Goal: Task Accomplishment & Management: Complete application form

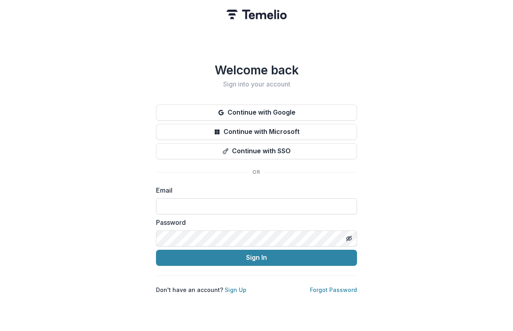
click at [233, 203] on input at bounding box center [256, 206] width 201 height 16
type input "**********"
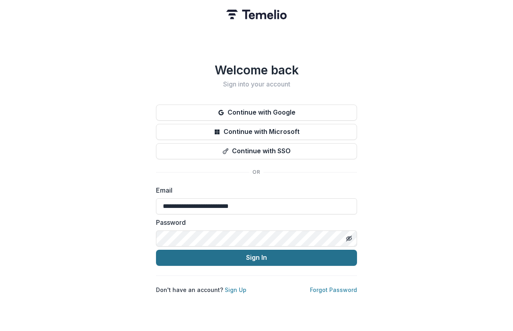
click at [240, 255] on button "Sign In" at bounding box center [256, 258] width 201 height 16
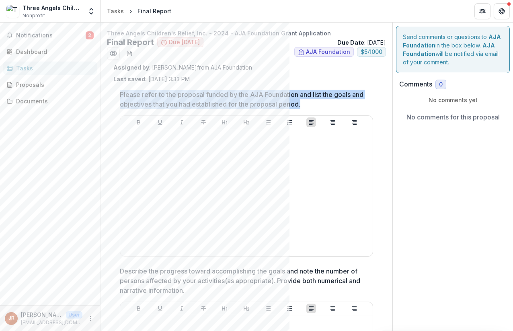
drag, startPoint x: 317, startPoint y: 104, endPoint x: 117, endPoint y: 91, distance: 199.9
copy p "Please refer to the proposal funded by the AJA Foundation and list the goals an…"
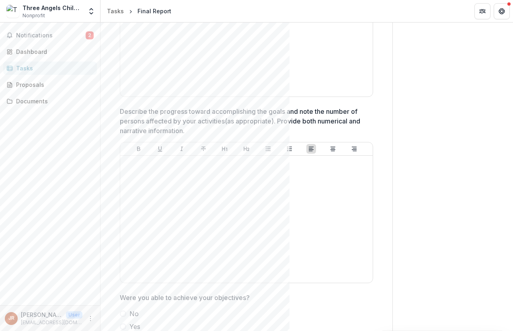
scroll to position [174, 0]
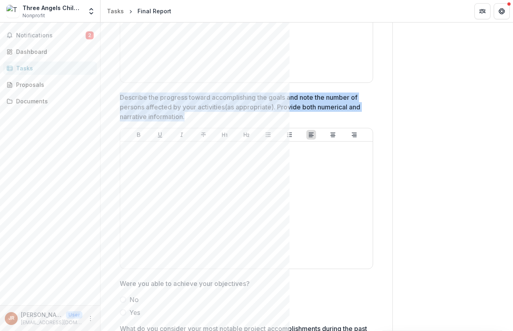
drag, startPoint x: 189, startPoint y: 118, endPoint x: 121, endPoint y: 98, distance: 71.7
click at [121, 98] on p "Describe the progress toward accomplishing the goals and note the number of per…" at bounding box center [244, 107] width 249 height 29
drag, startPoint x: 120, startPoint y: 95, endPoint x: 187, endPoint y: 115, distance: 70.0
click at [187, 115] on p "Describe the progress toward accomplishing the goals and note the number of per…" at bounding box center [244, 107] width 249 height 29
drag, startPoint x: 120, startPoint y: 99, endPoint x: 186, endPoint y: 114, distance: 67.3
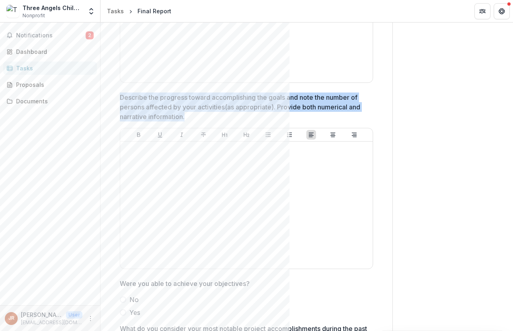
click at [186, 114] on p "Describe the progress toward accomplishing the goals and note the number of per…" at bounding box center [244, 107] width 249 height 29
drag, startPoint x: 186, startPoint y: 116, endPoint x: 120, endPoint y: 97, distance: 68.6
click at [120, 97] on p "Describe the progress toward accomplishing the goals and note the number of per…" at bounding box center [244, 107] width 249 height 29
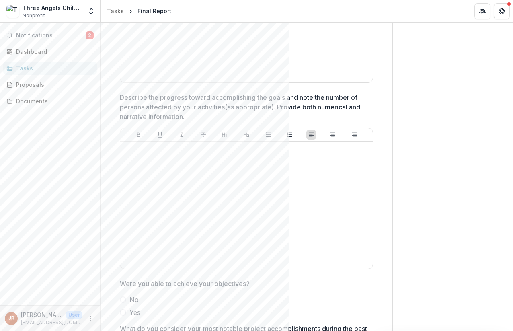
click at [127, 101] on p "Describe the progress toward accomplishing the goals and note the number of per…" at bounding box center [244, 107] width 249 height 29
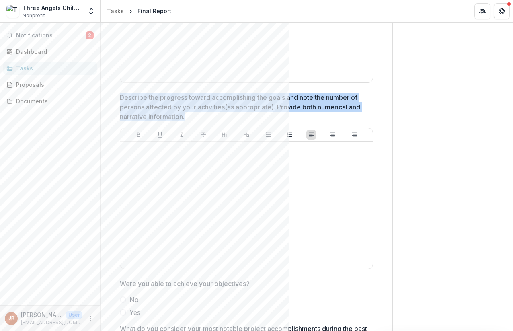
click at [127, 101] on p "Describe the progress toward accomplishing the goals and note the number of per…" at bounding box center [244, 107] width 249 height 29
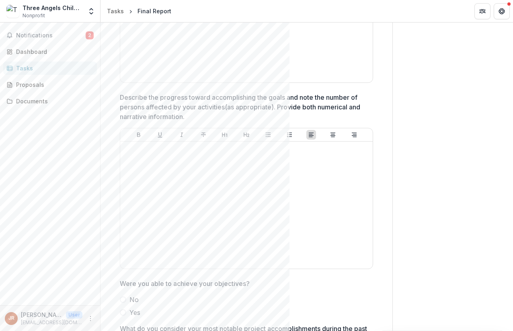
click at [127, 101] on p "Describe the progress toward accomplishing the goals and note the number of per…" at bounding box center [244, 107] width 249 height 29
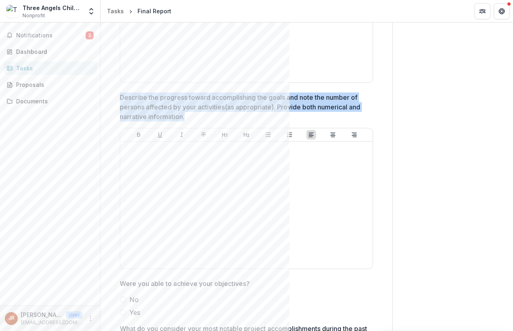
drag, startPoint x: 120, startPoint y: 96, endPoint x: 188, endPoint y: 116, distance: 70.8
click at [188, 116] on p "Describe the progress toward accomplishing the goals and note the number of per…" at bounding box center [244, 107] width 249 height 29
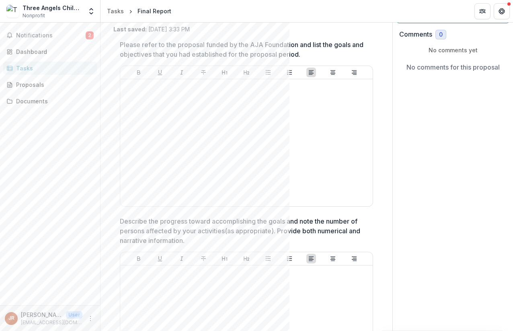
scroll to position [95, 0]
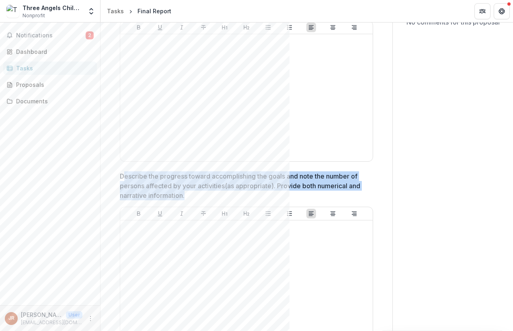
drag, startPoint x: 186, startPoint y: 195, endPoint x: 125, endPoint y: 175, distance: 64.5
click at [125, 175] on p "Describe the progress toward accomplishing the goals and note the number of per…" at bounding box center [244, 185] width 249 height 29
drag, startPoint x: 120, startPoint y: 175, endPoint x: 186, endPoint y: 191, distance: 68.0
click at [186, 191] on p "Describe the progress toward accomplishing the goals and note the number of per…" at bounding box center [244, 185] width 249 height 29
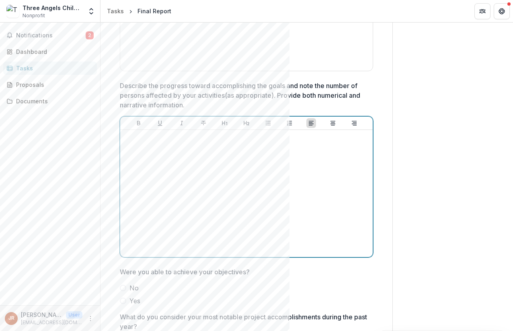
scroll to position [191, 0]
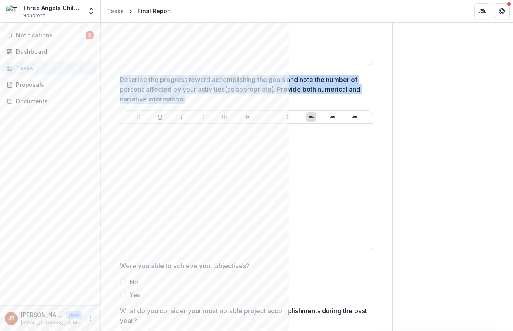
drag, startPoint x: 120, startPoint y: 80, endPoint x: 187, endPoint y: 98, distance: 69.6
click at [187, 98] on p "Describe the progress toward accomplishing the goals and note the number of per…" at bounding box center [244, 89] width 249 height 29
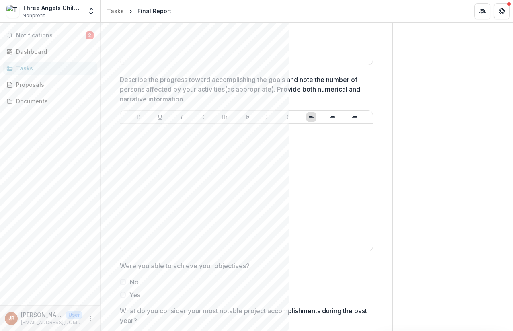
click at [165, 89] on p "Describe the progress toward accomplishing the goals and note the number of per…" at bounding box center [244, 89] width 249 height 29
click at [148, 85] on p "Describe the progress toward accomplishing the goals and note the number of per…" at bounding box center [244, 89] width 249 height 29
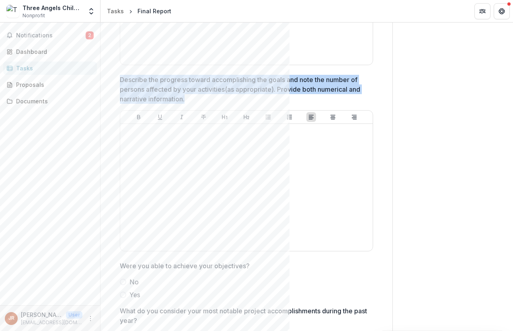
drag, startPoint x: 121, startPoint y: 79, endPoint x: 185, endPoint y: 97, distance: 66.9
click at [185, 97] on p "Describe the progress toward accomplishing the goals and note the number of per…" at bounding box center [244, 89] width 249 height 29
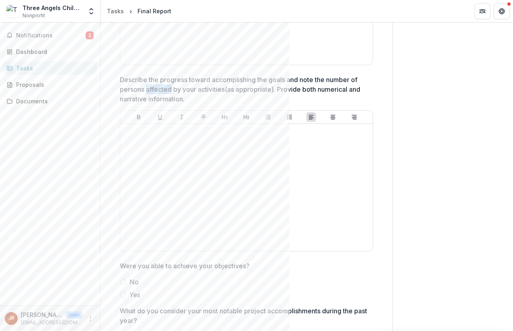
click at [153, 95] on p "Describe the progress toward accomplishing the goals and note the number of per…" at bounding box center [244, 89] width 249 height 29
click at [121, 82] on p "Describe the progress toward accomplishing the goals and note the number of per…" at bounding box center [244, 89] width 249 height 29
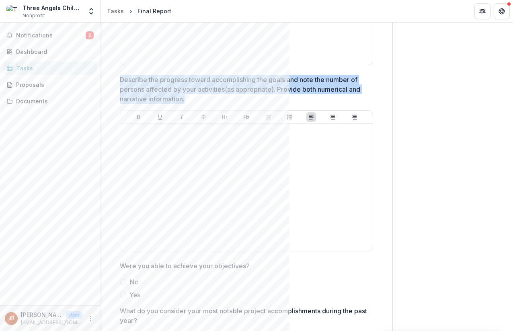
drag, startPoint x: 121, startPoint y: 76, endPoint x: 186, endPoint y: 98, distance: 68.2
click at [186, 98] on p "Describe the progress toward accomplishing the goals and note the number of per…" at bounding box center [244, 89] width 249 height 29
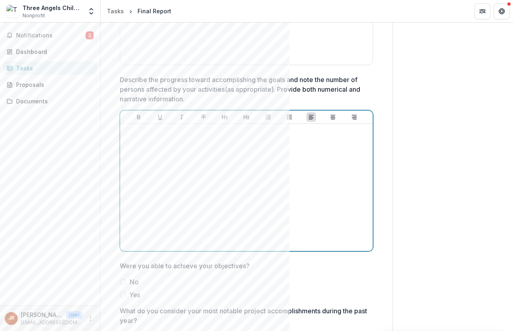
scroll to position [0, 0]
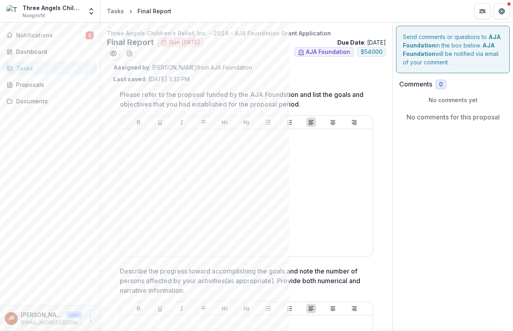
click at [177, 91] on p "Please refer to the proposal funded by the AJA Foundation and list the goals an…" at bounding box center [244, 99] width 249 height 19
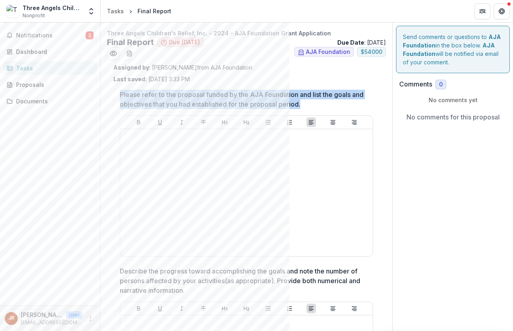
drag, startPoint x: 120, startPoint y: 94, endPoint x: 327, endPoint y: 105, distance: 207.4
click at [327, 105] on p "Please refer to the proposal funded by the AJA Foundation and list the goals an…" at bounding box center [244, 99] width 249 height 19
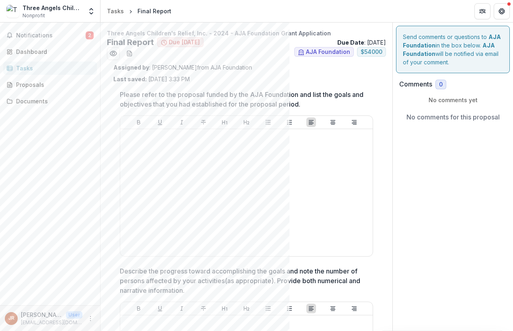
click at [301, 100] on p "Please refer to the proposal funded by the AJA Foundation and list the goals an…" at bounding box center [244, 99] width 249 height 19
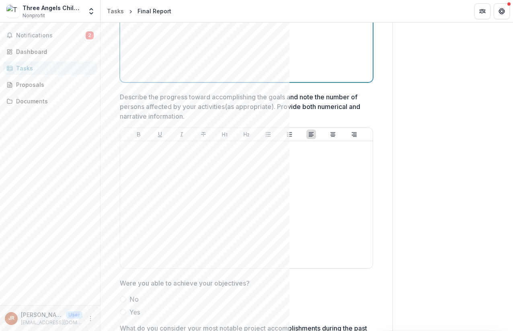
scroll to position [176, 0]
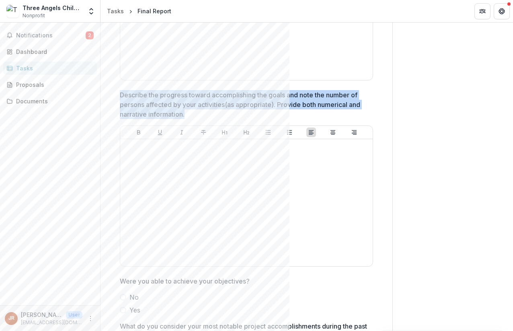
drag, startPoint x: 185, startPoint y: 114, endPoint x: 121, endPoint y: 94, distance: 67.2
click at [121, 94] on p "Describe the progress toward accomplishing the goals and note the number of per…" at bounding box center [244, 104] width 249 height 29
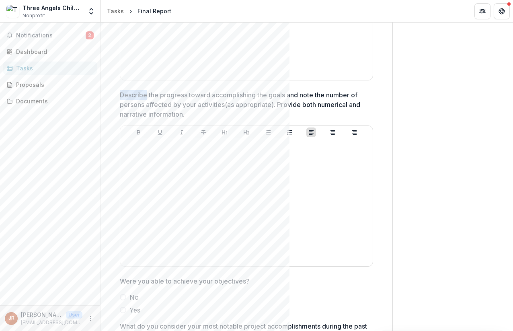
click at [130, 96] on p "Describe the progress toward accomplishing the goals and note the number of per…" at bounding box center [244, 104] width 249 height 29
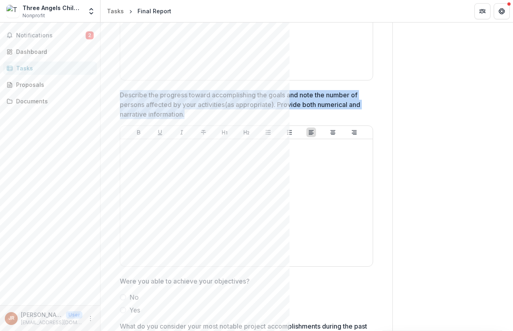
drag, startPoint x: 121, startPoint y: 95, endPoint x: 186, endPoint y: 113, distance: 66.7
click at [186, 113] on p "Describe the progress toward accomplishing the goals and note the number of per…" at bounding box center [244, 104] width 249 height 29
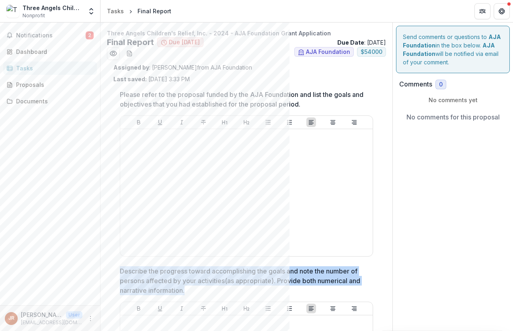
drag, startPoint x: 185, startPoint y: 291, endPoint x: 119, endPoint y: 270, distance: 69.6
copy p "Describe the progress toward accomplishing the goals and note the number of per…"
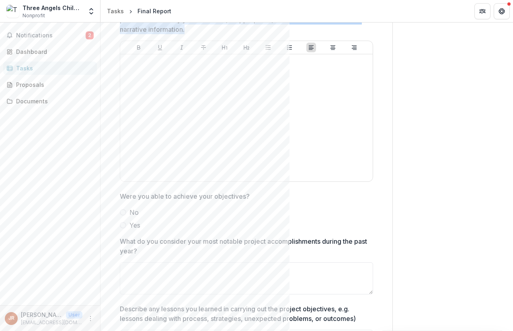
scroll to position [263, 0]
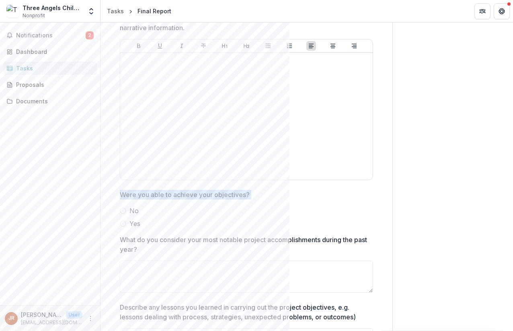
drag, startPoint x: 121, startPoint y: 195, endPoint x: 147, endPoint y: 222, distance: 37.8
click at [147, 222] on div "Were you able to achieve your objectives? No Yes" at bounding box center [246, 209] width 253 height 39
copy div "Were you able to achieve your objectives? No Yes"
click at [232, 209] on label "No" at bounding box center [246, 211] width 253 height 10
click at [134, 197] on p "Were you able to achieve your objectives?" at bounding box center [185, 195] width 130 height 10
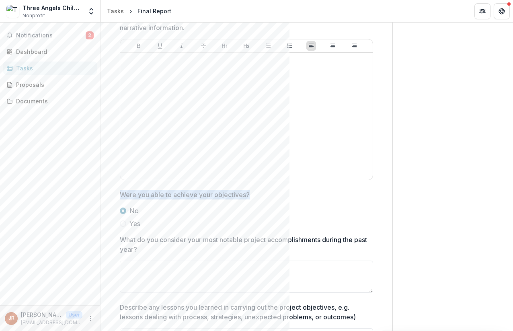
drag, startPoint x: 122, startPoint y: 194, endPoint x: 249, endPoint y: 192, distance: 126.3
click at [249, 192] on p "Were you able to achieve your objectives?" at bounding box center [185, 195] width 130 height 10
copy p "Were you able to achieve your objectives?"
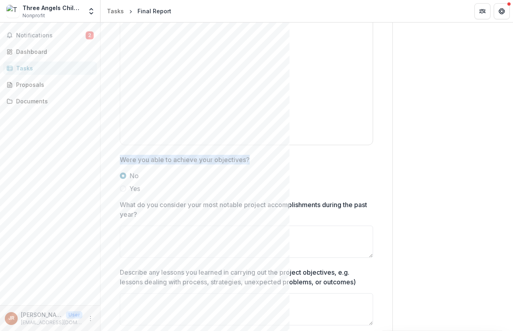
scroll to position [325, 0]
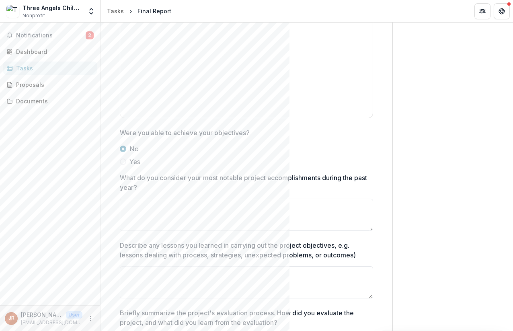
click at [123, 177] on p "What do you consider your most notable project accomplishments during the past …" at bounding box center [244, 182] width 249 height 19
click at [123, 199] on textarea "What do you consider your most notable project accomplishments during the past …" at bounding box center [246, 215] width 253 height 32
click at [120, 177] on p "What do you consider your most notable project accomplishments during the past …" at bounding box center [244, 182] width 249 height 19
click at [120, 199] on textarea "What do you consider your most notable project accomplishments during the past …" at bounding box center [246, 215] width 253 height 32
click at [122, 177] on p "What do you consider your most notable project accomplishments during the past …" at bounding box center [244, 182] width 249 height 19
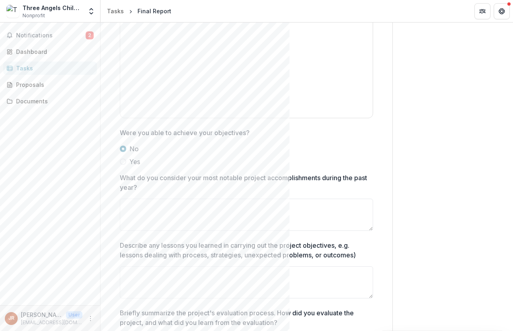
click at [122, 199] on textarea "What do you consider your most notable project accomplishments during the past …" at bounding box center [246, 215] width 253 height 32
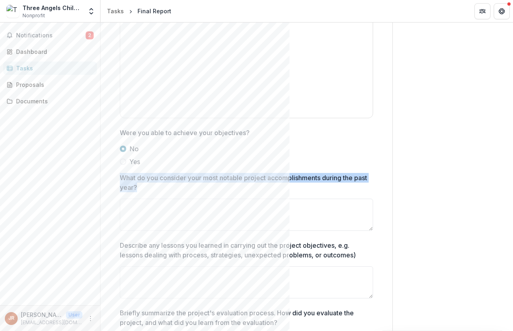
drag, startPoint x: 152, startPoint y: 186, endPoint x: 121, endPoint y: 176, distance: 32.2
click at [121, 176] on p "What do you consider your most notable project accomplishments during the past …" at bounding box center [244, 182] width 249 height 19
copy p "What do you consider your most notable project accomplishments during the past …"
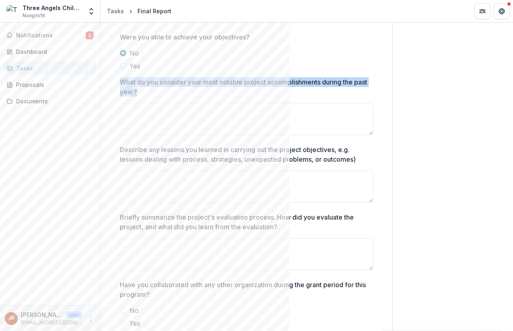
scroll to position [435, 0]
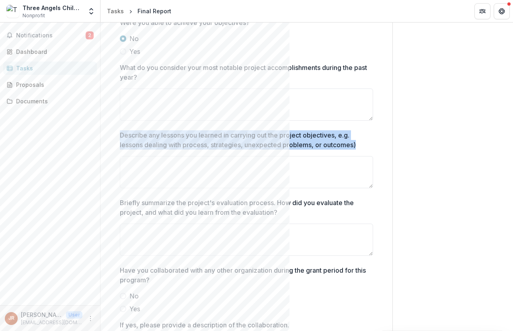
drag, startPoint x: 361, startPoint y: 146, endPoint x: 117, endPoint y: 134, distance: 244.8
click at [117, 134] on div "Please refer to the proposal funded by the AJA Foundation and list the goals an…" at bounding box center [246, 274] width 266 height 1252
copy p "Describe any lessons you learned in carrying out the project objectives, e.g. l…"
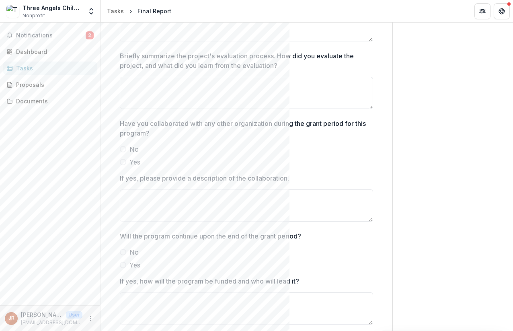
scroll to position [584, 0]
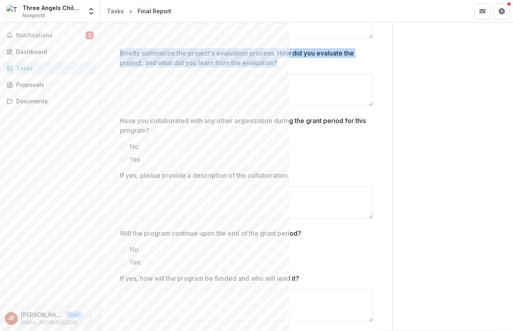
drag, startPoint x: 282, startPoint y: 64, endPoint x: 119, endPoint y: 52, distance: 163.3
click at [120, 52] on p "Briefly summarize the project's evaluation process. How did you evaluate the pr…" at bounding box center [244, 57] width 249 height 19
copy p "Briefly summarize the project's evaluation process. How did you evaluate the pr…"
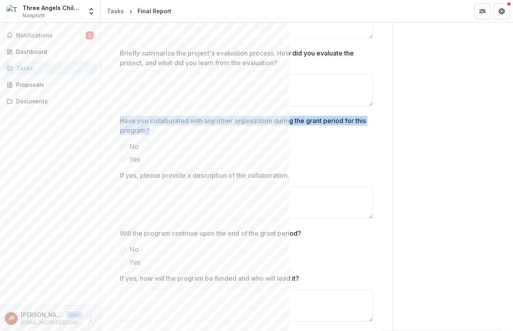
drag, startPoint x: 120, startPoint y: 119, endPoint x: 161, endPoint y: 128, distance: 42.4
click at [161, 128] on p "Have you collaborated with any other organization during the grant period for t…" at bounding box center [244, 125] width 249 height 19
copy p "Have you collaborated with any other organization during the grant period for t…"
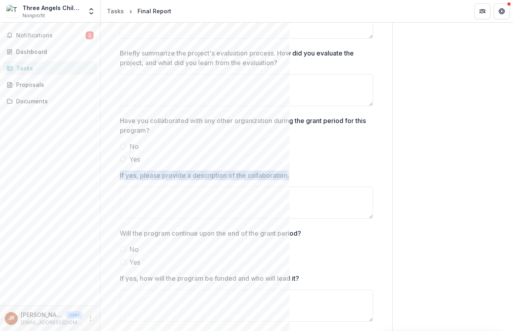
drag, startPoint x: 292, startPoint y: 177, endPoint x: 118, endPoint y: 177, distance: 174.2
click at [118, 177] on div "Please refer to the proposal funded by the AJA Foundation and list the goals an…" at bounding box center [246, 125] width 266 height 1252
copy p "If yes, please provide a description of the collaboration."
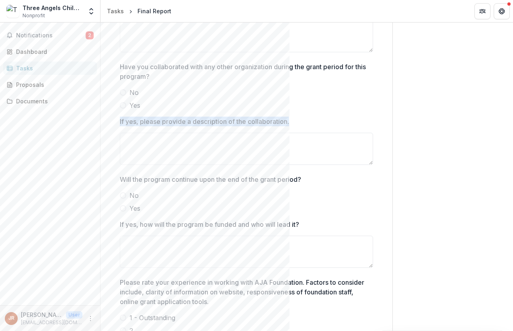
scroll to position [701, 0]
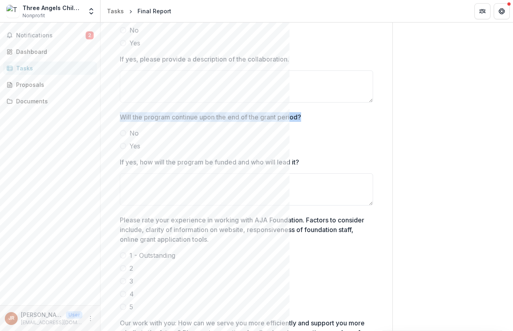
drag, startPoint x: 120, startPoint y: 117, endPoint x: 304, endPoint y: 115, distance: 183.8
click at [304, 115] on span "Will the program continue upon the end of the grant period?" at bounding box center [244, 117] width 249 height 10
copy p "Will the program continue upon the end of the grant period?"
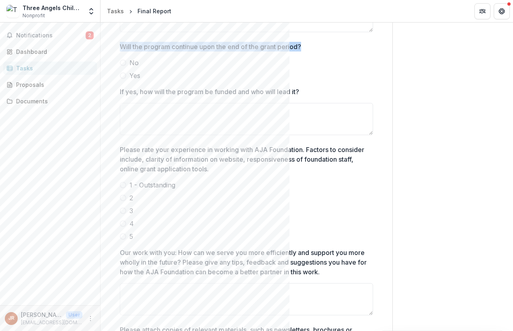
scroll to position [771, 0]
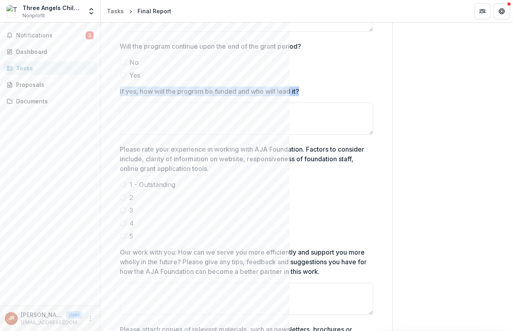
drag, startPoint x: 119, startPoint y: 92, endPoint x: 301, endPoint y: 93, distance: 181.8
copy p "If yes, how will the program be funded and who will lead it?"
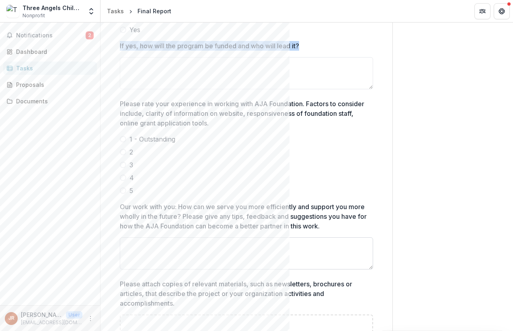
scroll to position [829, 0]
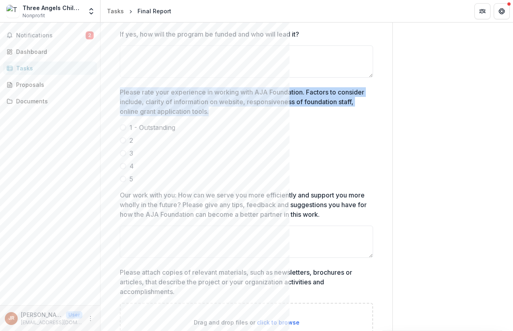
drag, startPoint x: 120, startPoint y: 93, endPoint x: 263, endPoint y: 112, distance: 143.6
click at [263, 112] on p "Please rate your experience in working with AJA Foundation. Factors to consider…" at bounding box center [244, 101] width 249 height 29
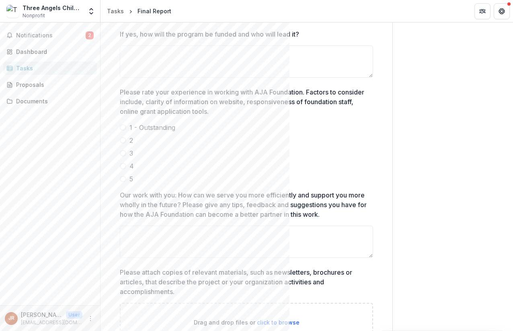
click at [247, 101] on p "Please rate your experience in working with AJA Foundation. Factors to consider…" at bounding box center [244, 101] width 249 height 29
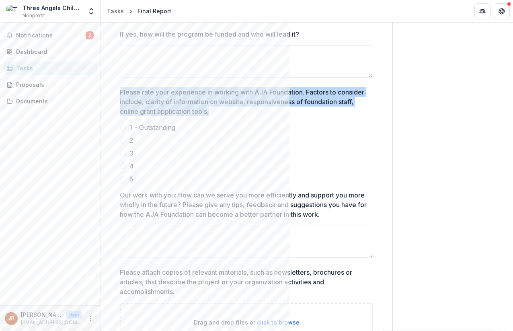
drag, startPoint x: 121, startPoint y: 93, endPoint x: 264, endPoint y: 110, distance: 144.2
click at [264, 110] on p "Please rate your experience in working with AJA Foundation. Factors to consider…" at bounding box center [244, 101] width 249 height 29
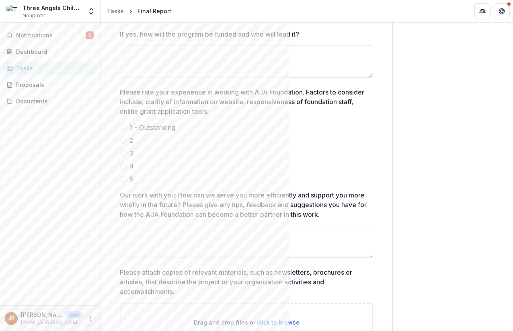
click at [121, 195] on p "Our work with you: How can we serve you more efficiently and support you more w…" at bounding box center [244, 204] width 249 height 29
click at [121, 226] on textarea "Our work with you: How can we serve you more efficiently and support you more w…" at bounding box center [246, 242] width 253 height 32
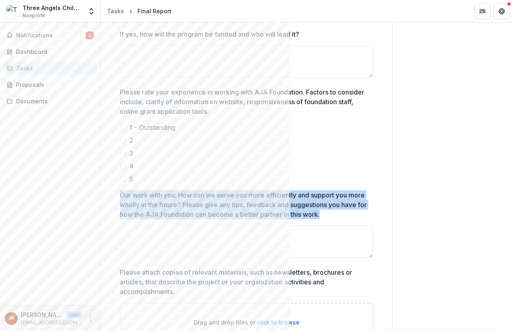
drag, startPoint x: 119, startPoint y: 196, endPoint x: 350, endPoint y: 216, distance: 231.0
click at [350, 216] on p "Our work with you: How can we serve you more efficiently and support you more w…" at bounding box center [244, 204] width 249 height 29
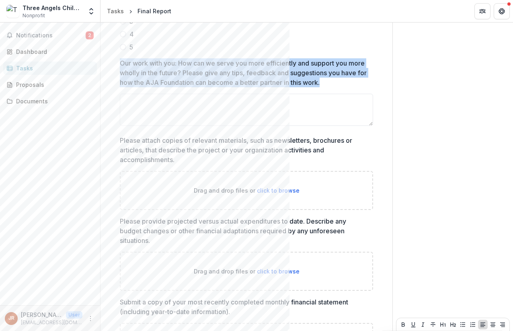
scroll to position [967, 0]
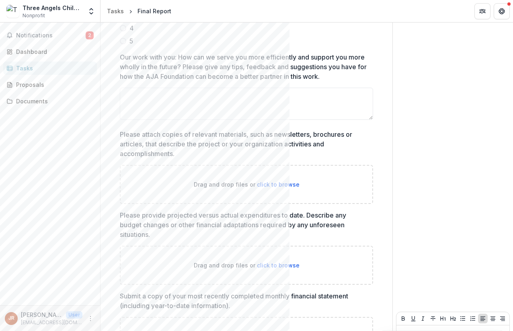
click at [213, 131] on p "Please attach copies of relevant materials, such as newsletters, brochures or a…" at bounding box center [244, 144] width 249 height 29
click at [120, 134] on p "Please attach copies of relevant materials, such as newsletters, brochures or a…" at bounding box center [244, 144] width 249 height 29
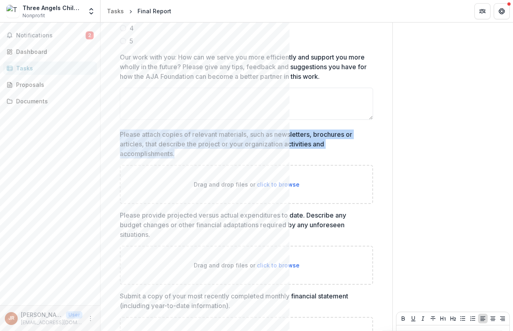
drag, startPoint x: 121, startPoint y: 134, endPoint x: 177, endPoint y: 153, distance: 59.4
click at [177, 153] on p "Please attach copies of relevant materials, such as newsletters, brochures or a…" at bounding box center [244, 144] width 249 height 29
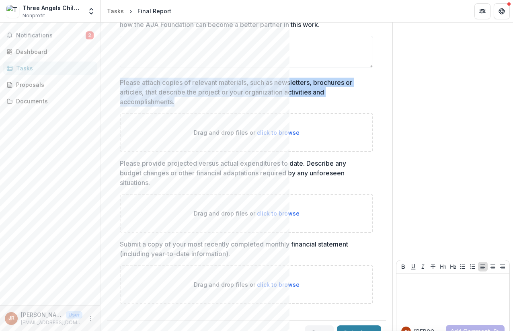
scroll to position [1034, 0]
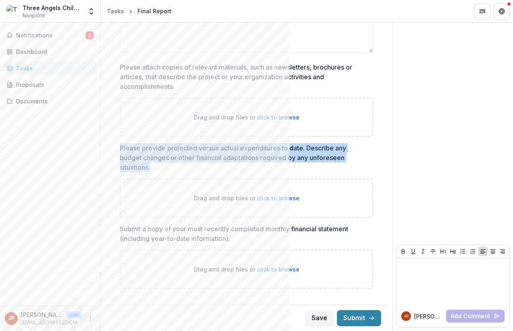
drag, startPoint x: 120, startPoint y: 148, endPoint x: 162, endPoint y: 165, distance: 45.6
click at [162, 165] on p "Please provide projected versus actual expenditures to date. Describe any budge…" at bounding box center [244, 157] width 249 height 29
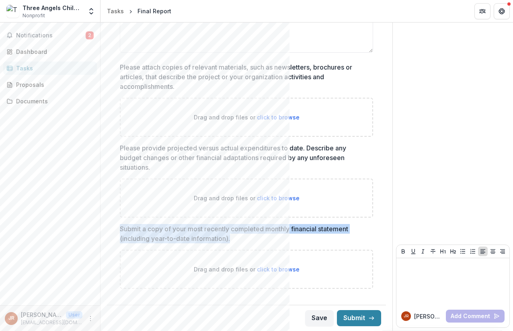
drag, startPoint x: 232, startPoint y: 239, endPoint x: 121, endPoint y: 227, distance: 112.5
click at [121, 227] on p "Submit a copy of your most recently completed monthly financial statement (incl…" at bounding box center [244, 233] width 249 height 19
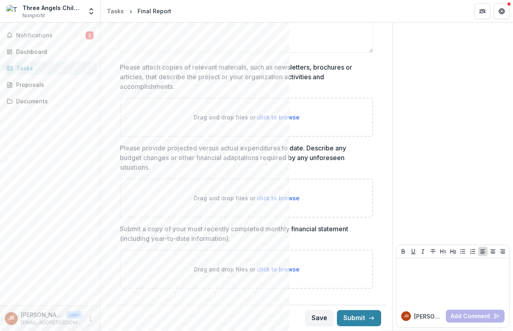
click at [268, 267] on span "click to browse" at bounding box center [278, 269] width 43 height 7
type input "**********"
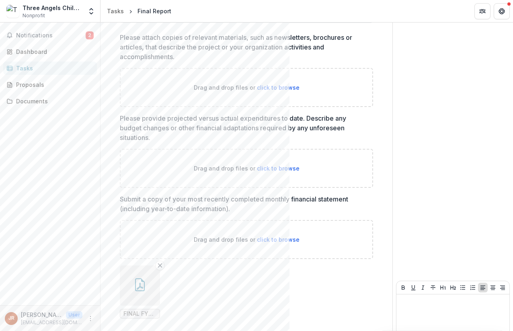
scroll to position [1100, 0]
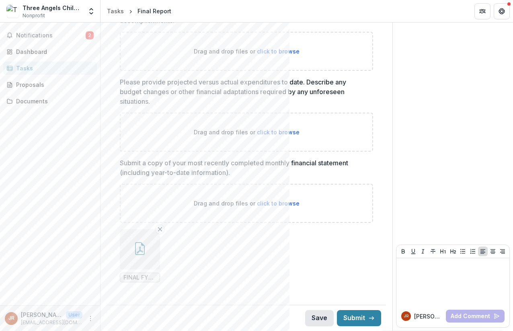
click at [312, 317] on button "Save" at bounding box center [319, 318] width 29 height 16
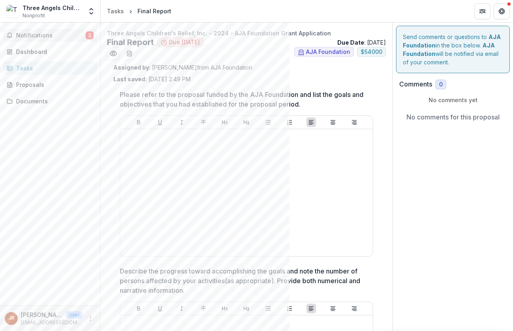
click at [39, 38] on span "Notifications" at bounding box center [51, 35] width 70 height 7
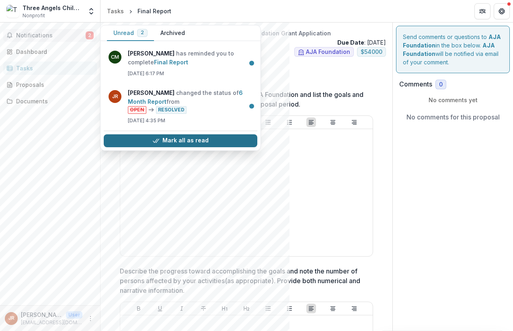
click at [165, 136] on button "Mark all as read" at bounding box center [181, 140] width 154 height 13
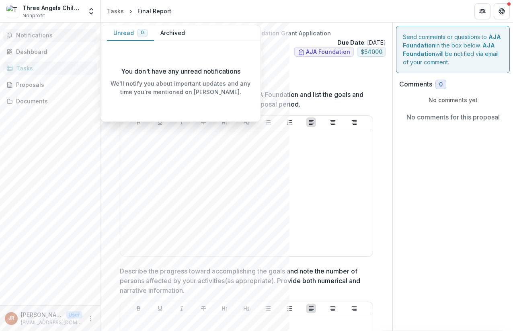
click at [40, 32] on span "Notifications" at bounding box center [55, 35] width 78 height 7
